Goal: Transaction & Acquisition: Purchase product/service

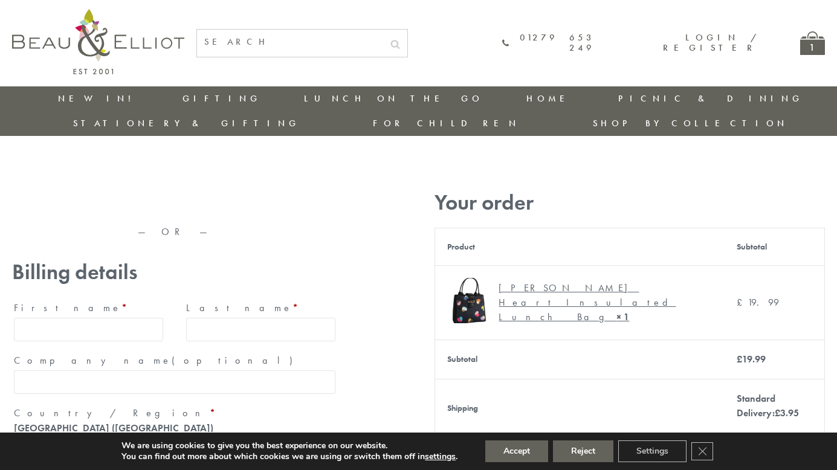
type input "[EMAIL_ADDRESS][DOMAIN_NAME]"
type input "[PERSON_NAME]"
type input "23, [GEOGRAPHIC_DATA], [GEOGRAPHIC_DATA]"
type input "[GEOGRAPHIC_DATA]"
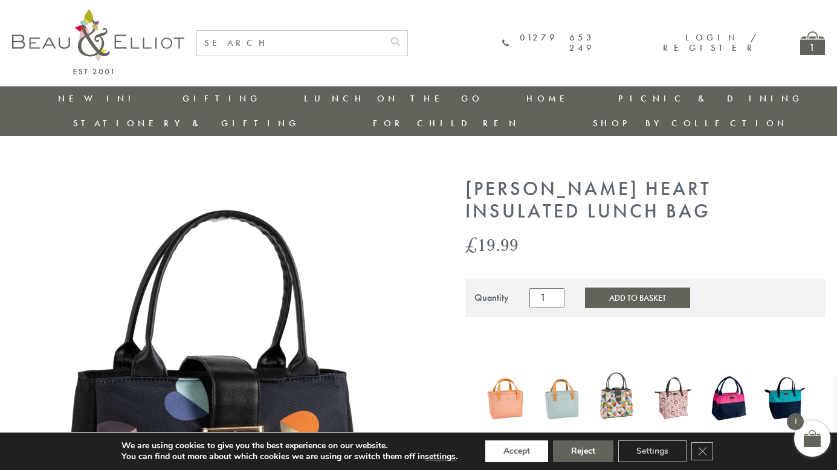
click at [518, 452] on button "Accept" at bounding box center [517, 452] width 63 height 22
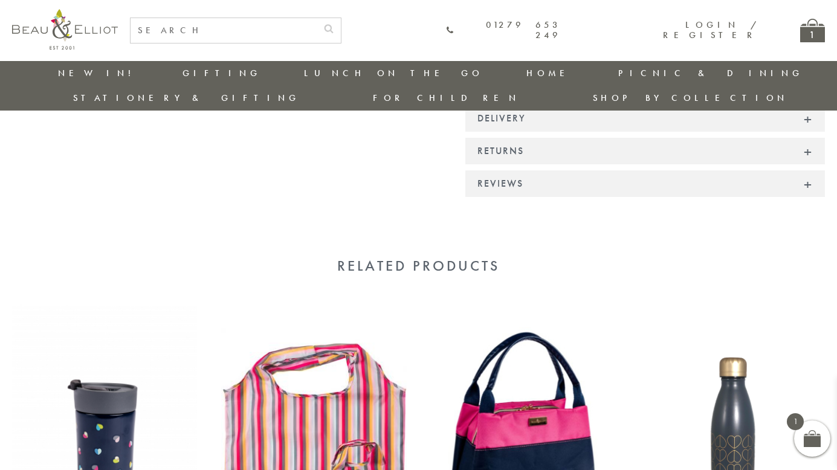
scroll to position [1077, 0]
